Goal: Task Accomplishment & Management: Complete application form

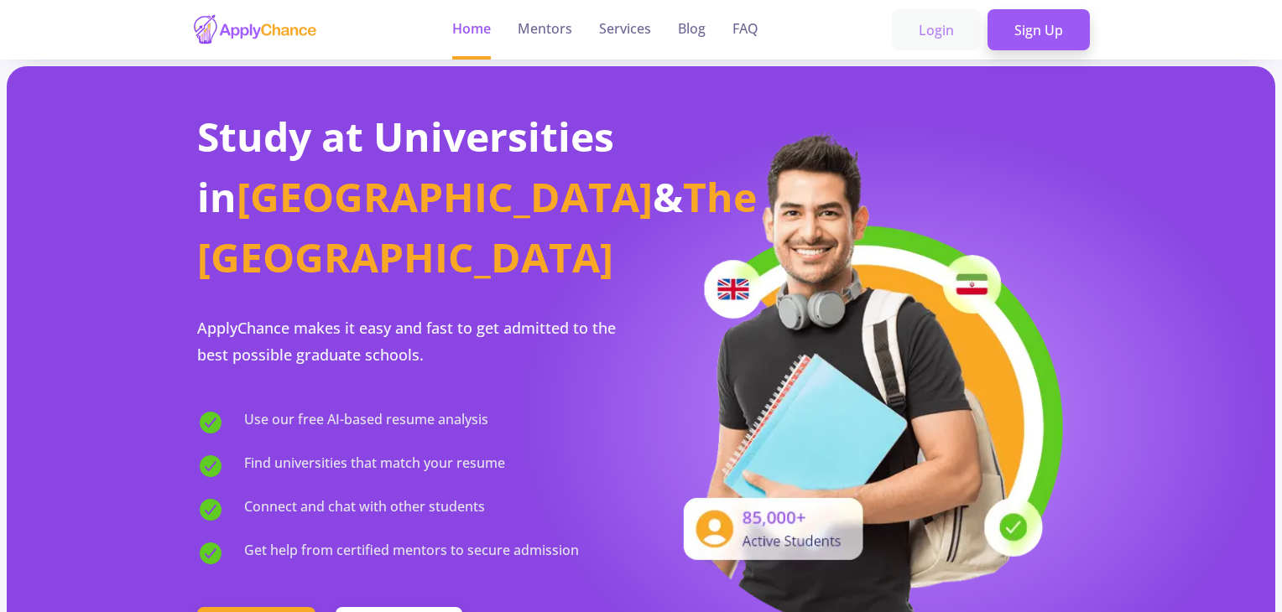
click at [942, 24] on link "Login" at bounding box center [936, 30] width 89 height 42
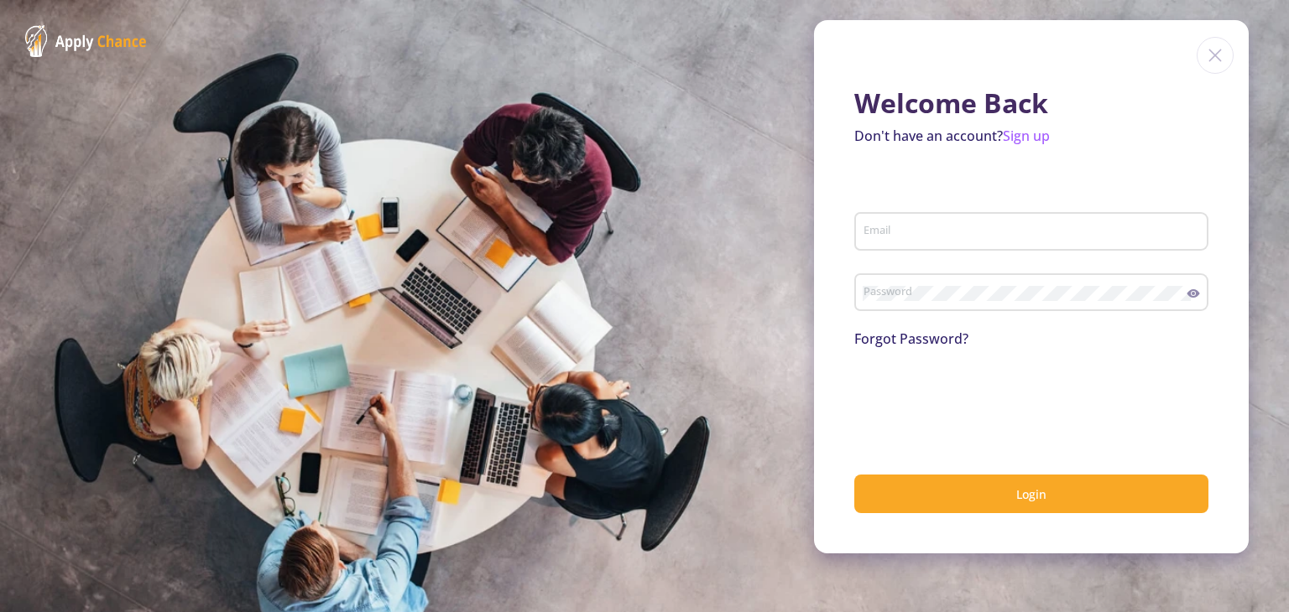
click at [879, 245] on div "Email" at bounding box center [1031, 228] width 338 height 44
click at [1222, 56] on img at bounding box center [1214, 55] width 37 height 37
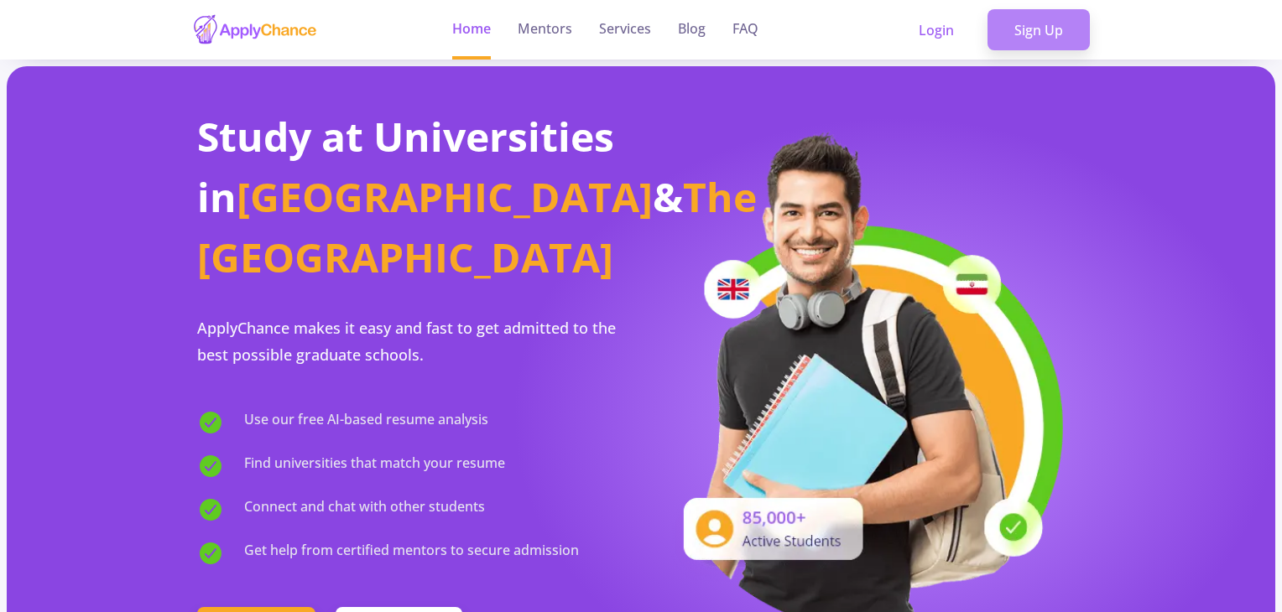
click at [1066, 23] on link "Sign Up" at bounding box center [1038, 30] width 102 height 42
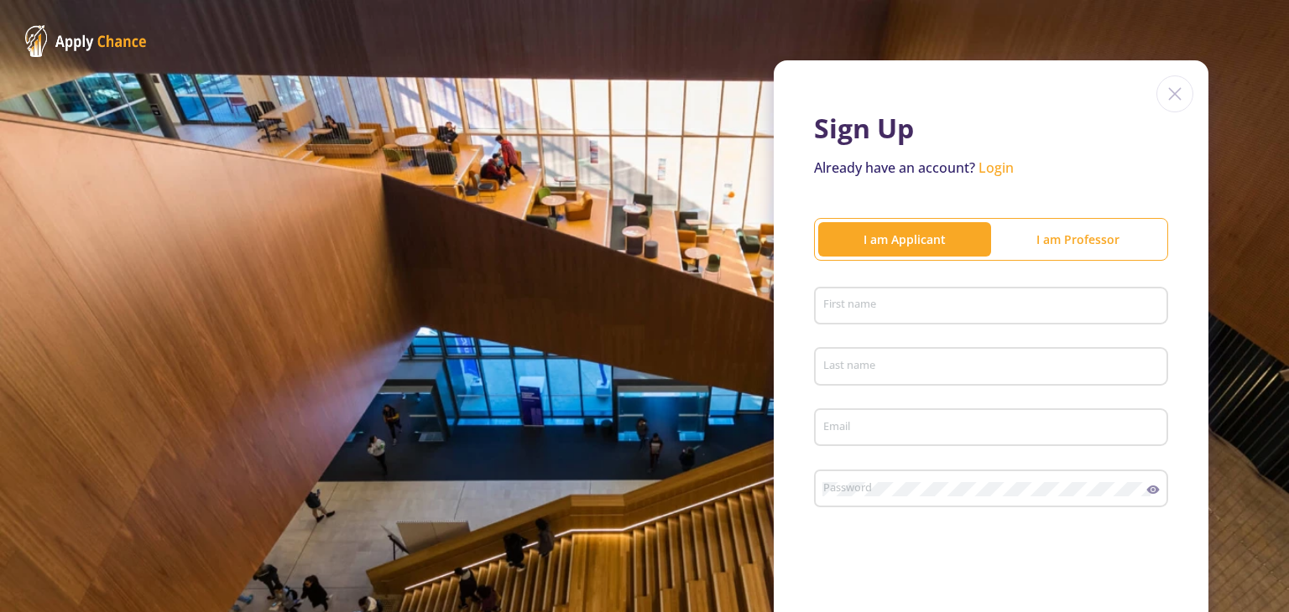
click at [938, 310] on input "First name" at bounding box center [993, 307] width 342 height 15
type input "Aubrie"
type input "[PERSON_NAME]"
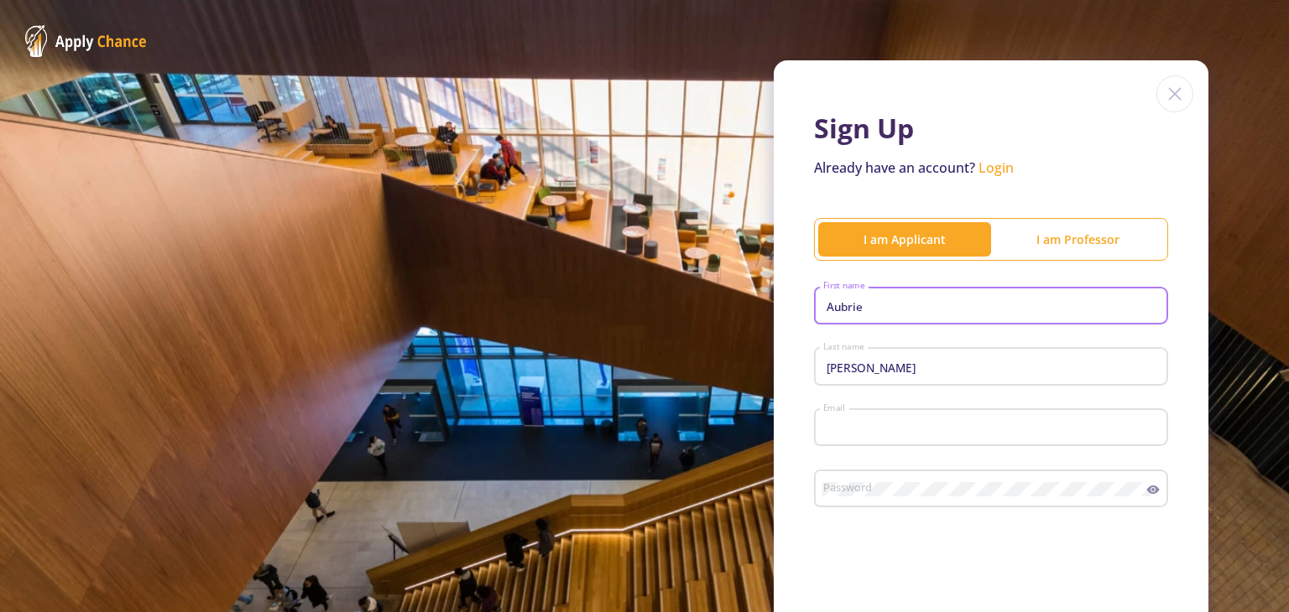
type input "[EMAIL_ADDRESS][PERSON_NAME][DOMAIN_NAME]"
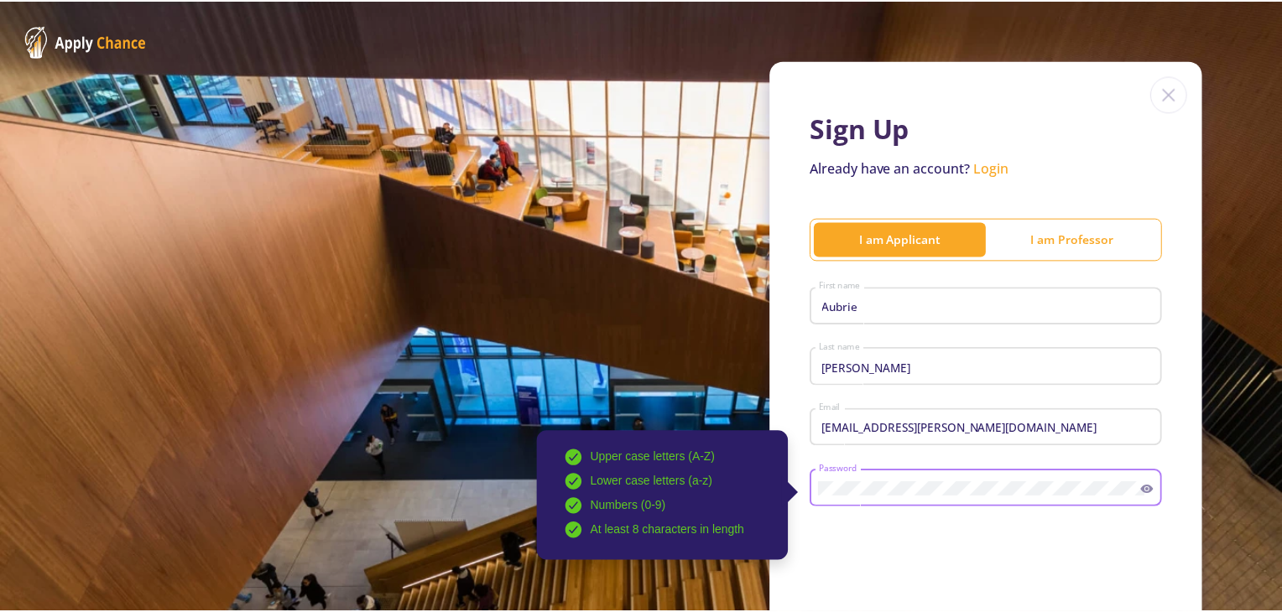
scroll to position [210, 0]
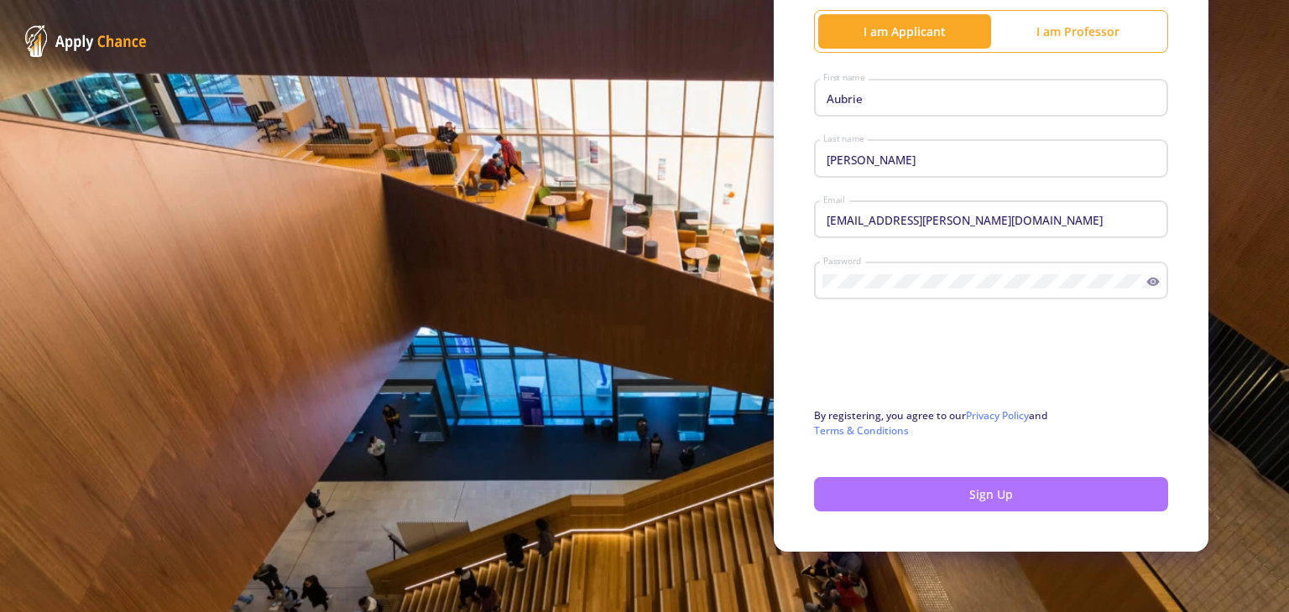
click at [906, 490] on button "Sign Up" at bounding box center [991, 494] width 354 height 34
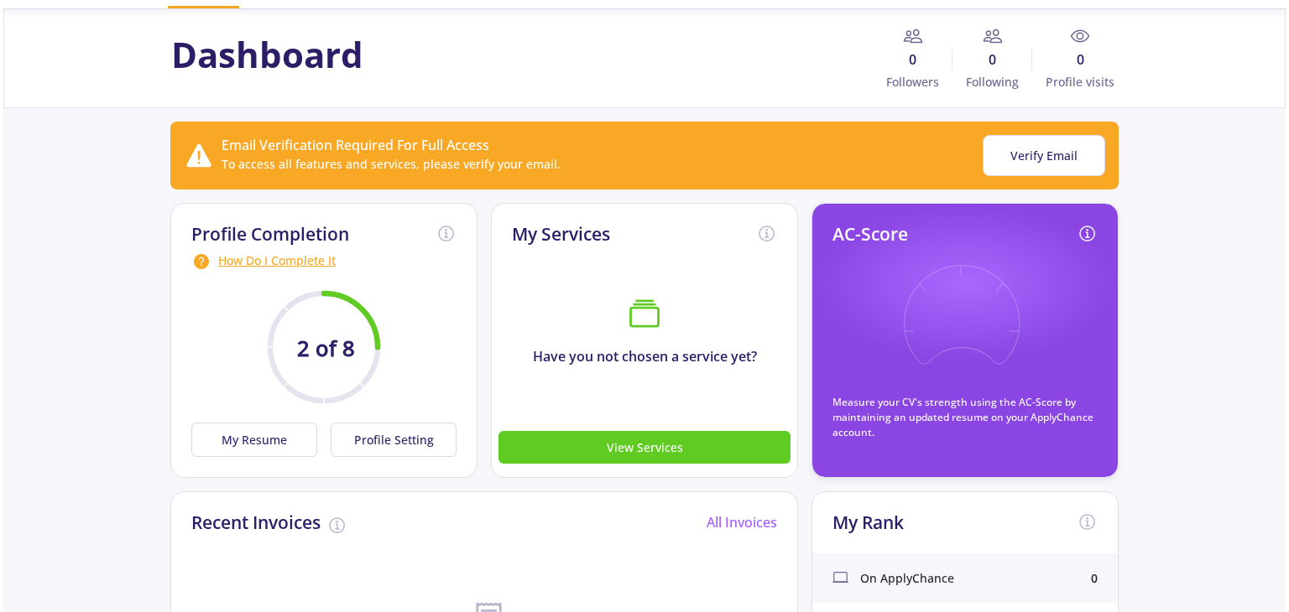
scroll to position [60, 0]
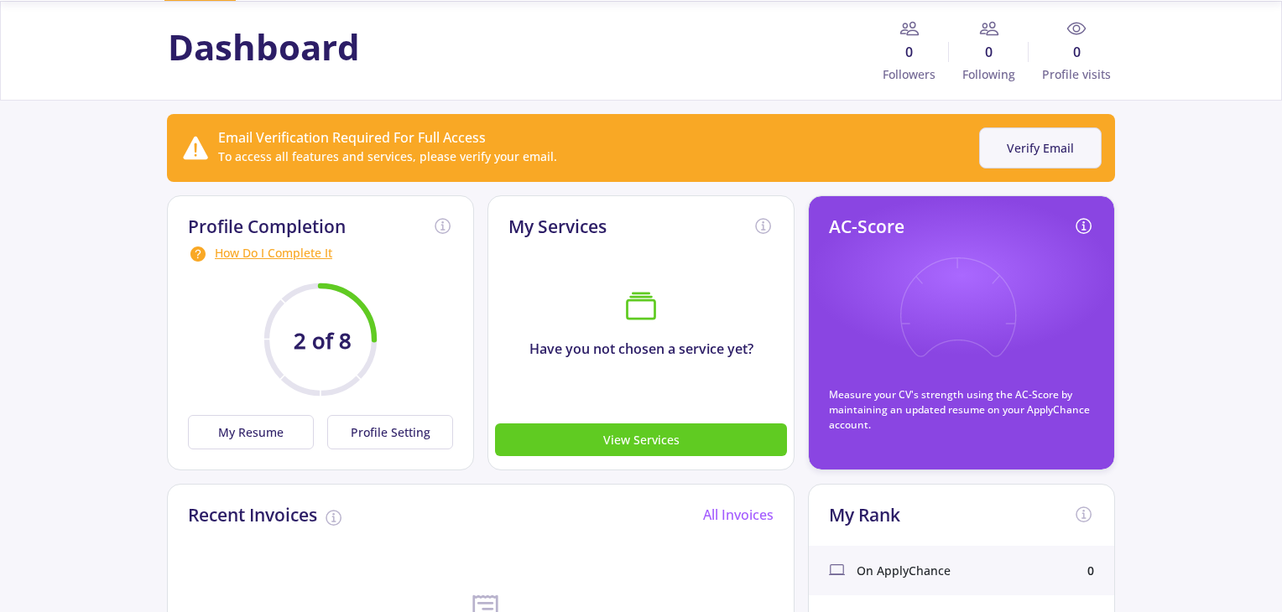
click at [1040, 154] on button "Verify Email" at bounding box center [1040, 148] width 122 height 41
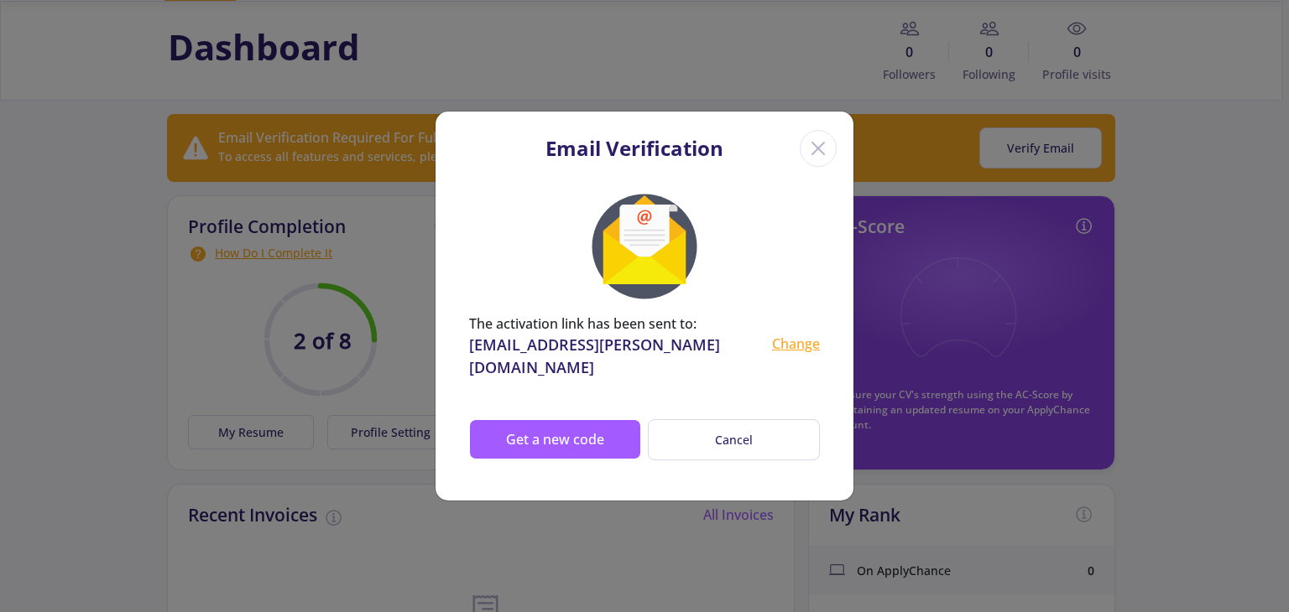
click at [817, 162] on icon "Close" at bounding box center [818, 148] width 27 height 27
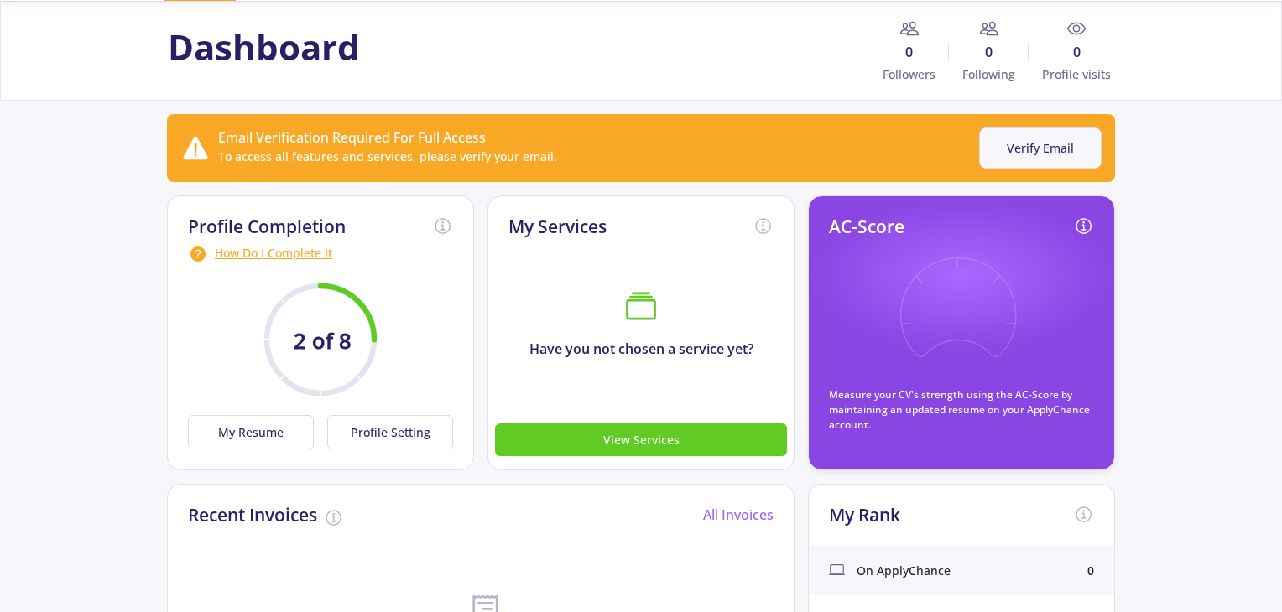
click at [1033, 132] on button "Verify Email" at bounding box center [1040, 148] width 122 height 41
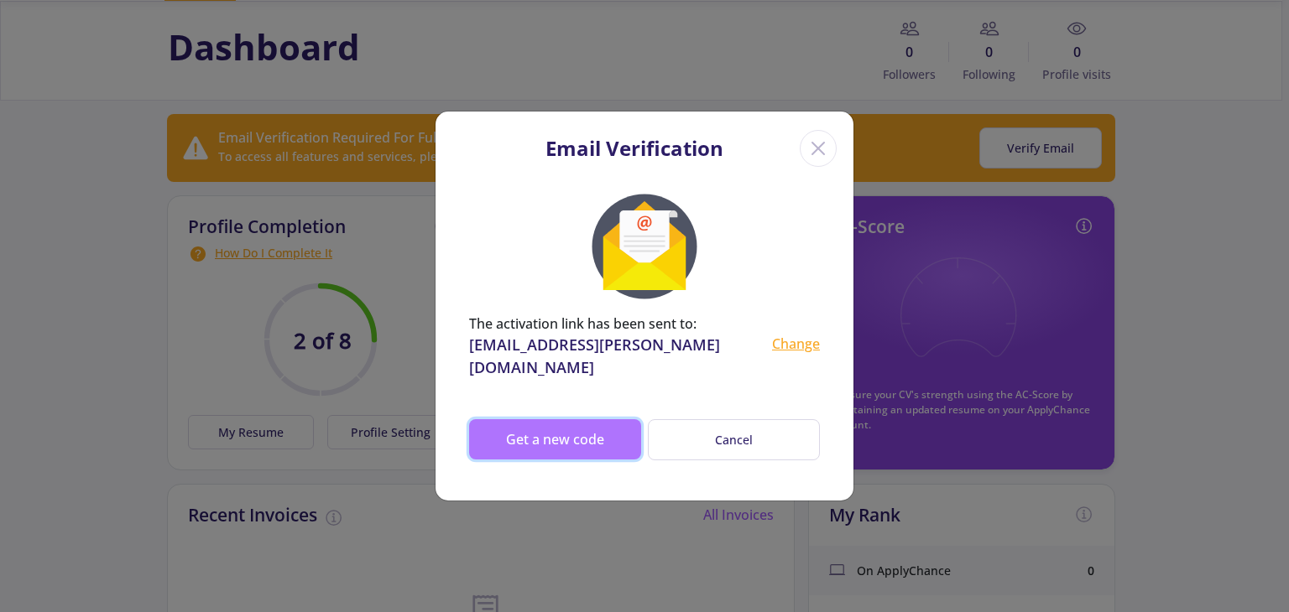
click at [617, 419] on button "Get a new code" at bounding box center [555, 439] width 172 height 40
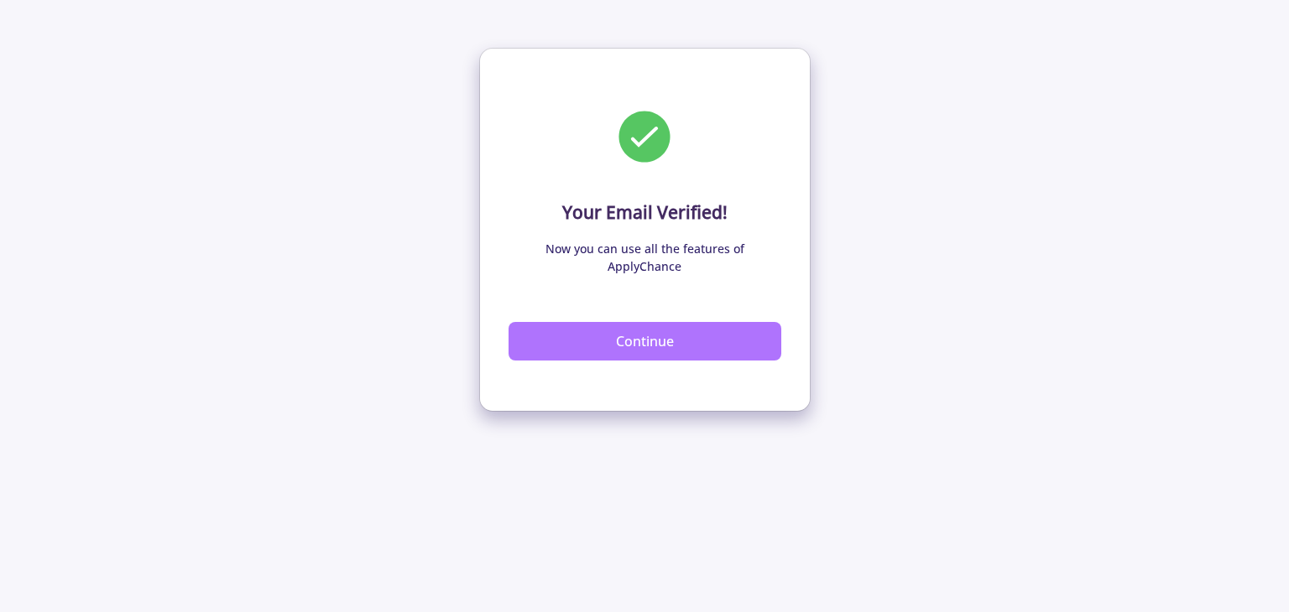
click at [613, 335] on button "Continue" at bounding box center [644, 341] width 273 height 39
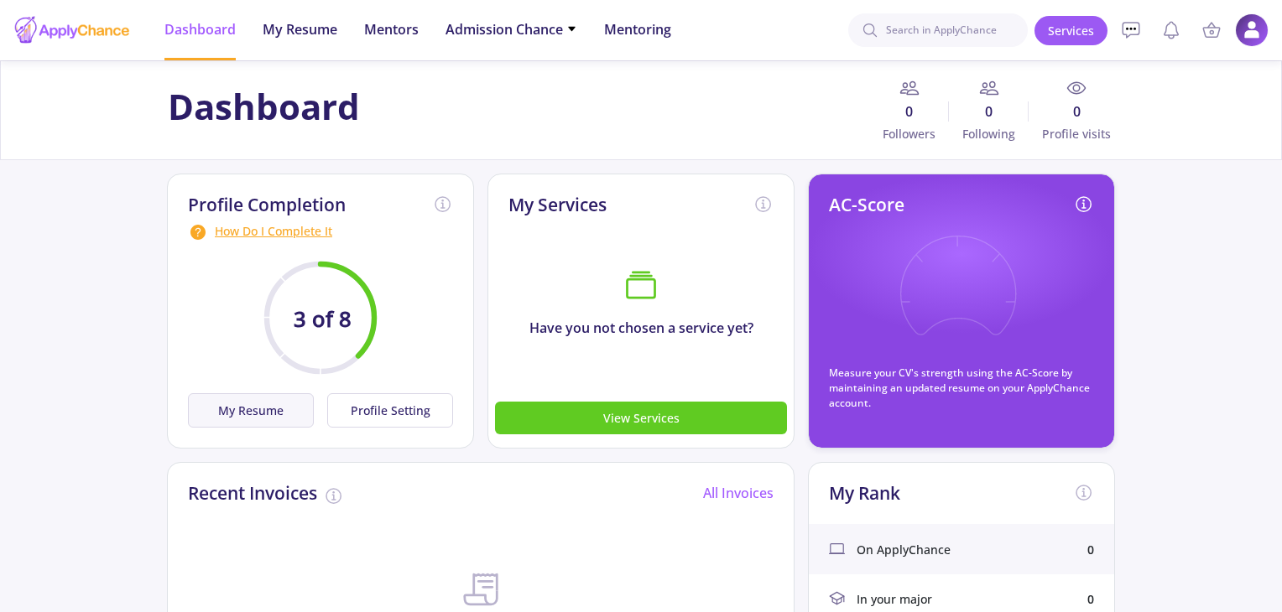
click at [284, 409] on button "My Resume" at bounding box center [251, 410] width 126 height 34
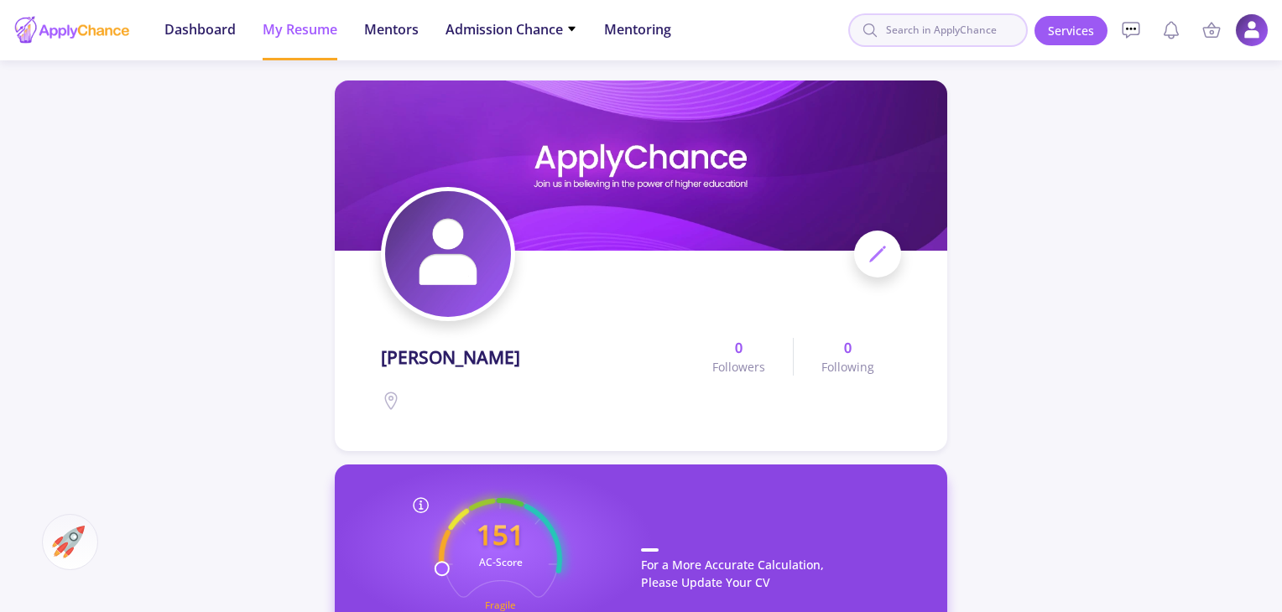
click at [970, 33] on input at bounding box center [938, 30] width 180 height 34
